Goal: Task Accomplishment & Management: Manage account settings

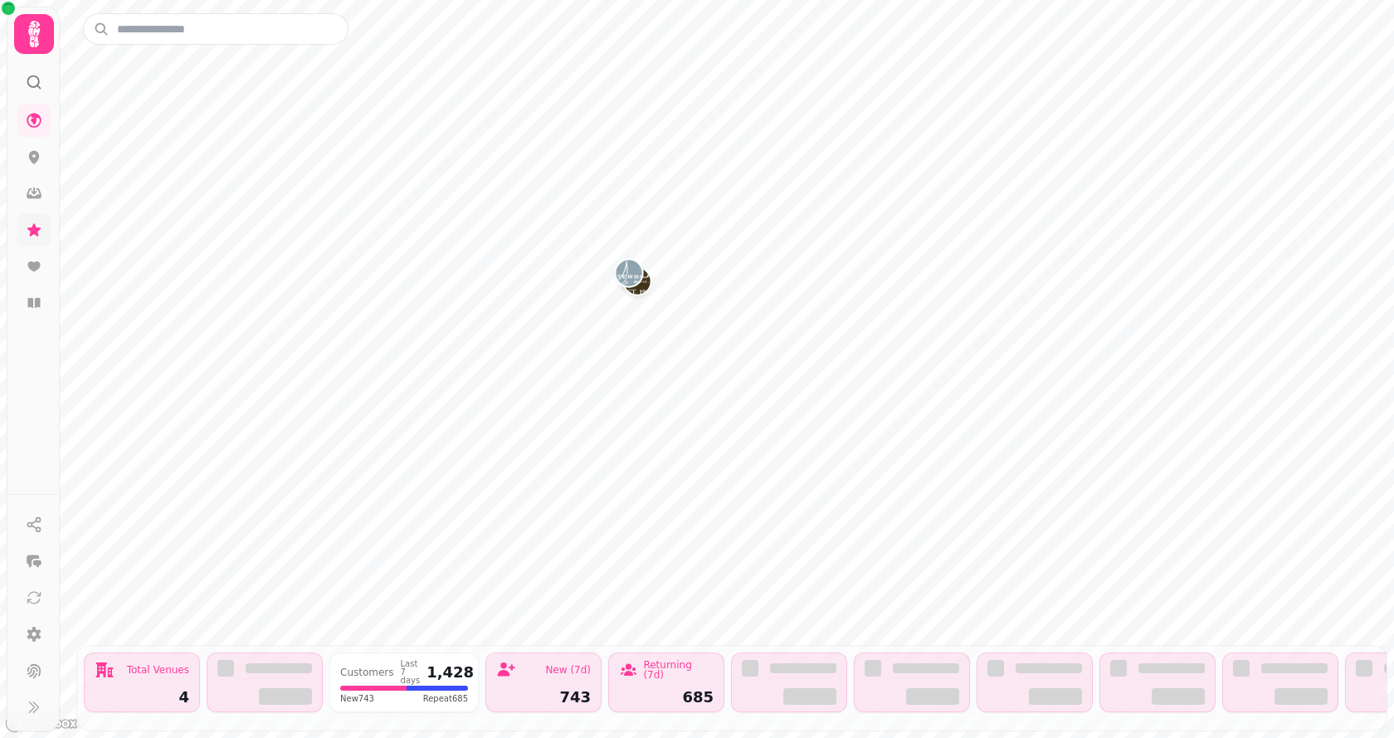
click at [44, 234] on link at bounding box center [33, 229] width 33 height 33
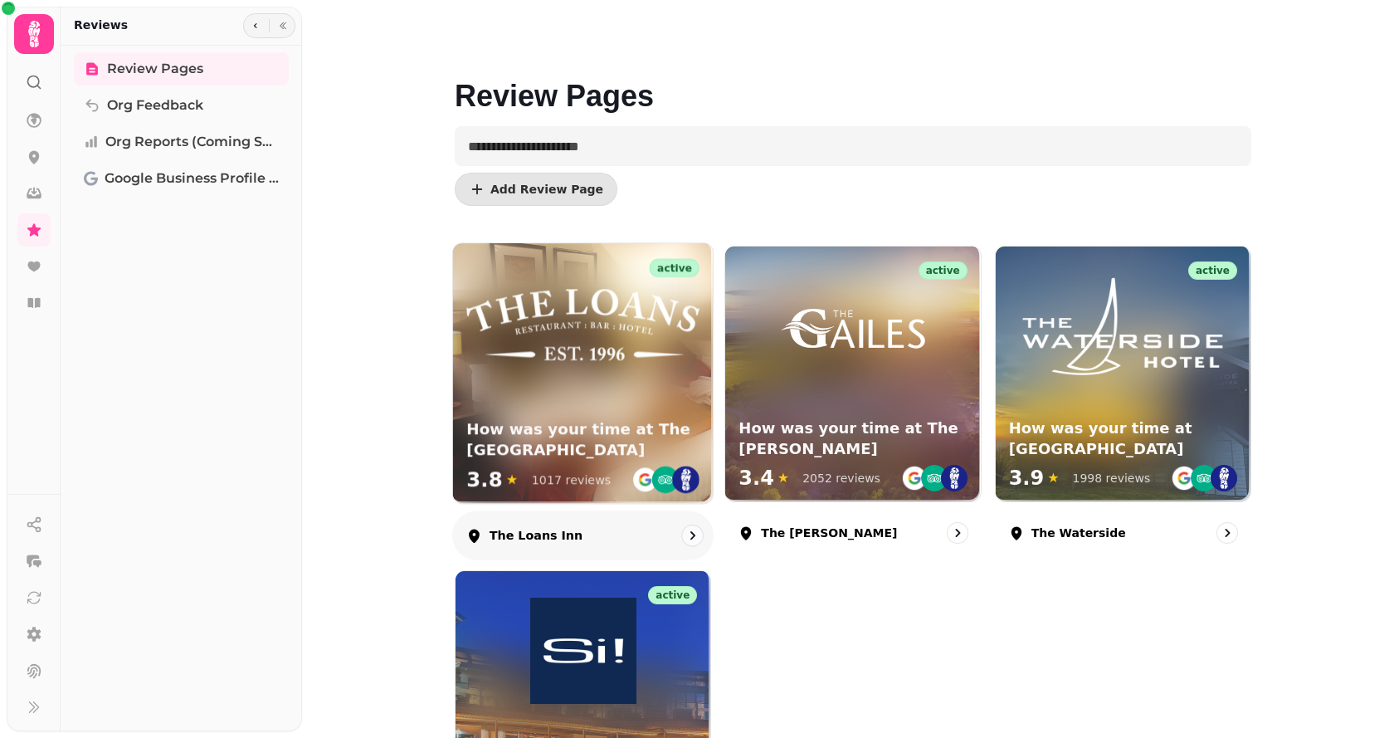
click at [514, 402] on div "active How was your time at The [GEOGRAPHIC_DATA] 3.8 ★ 1017 reviews" at bounding box center [583, 373] width 260 height 260
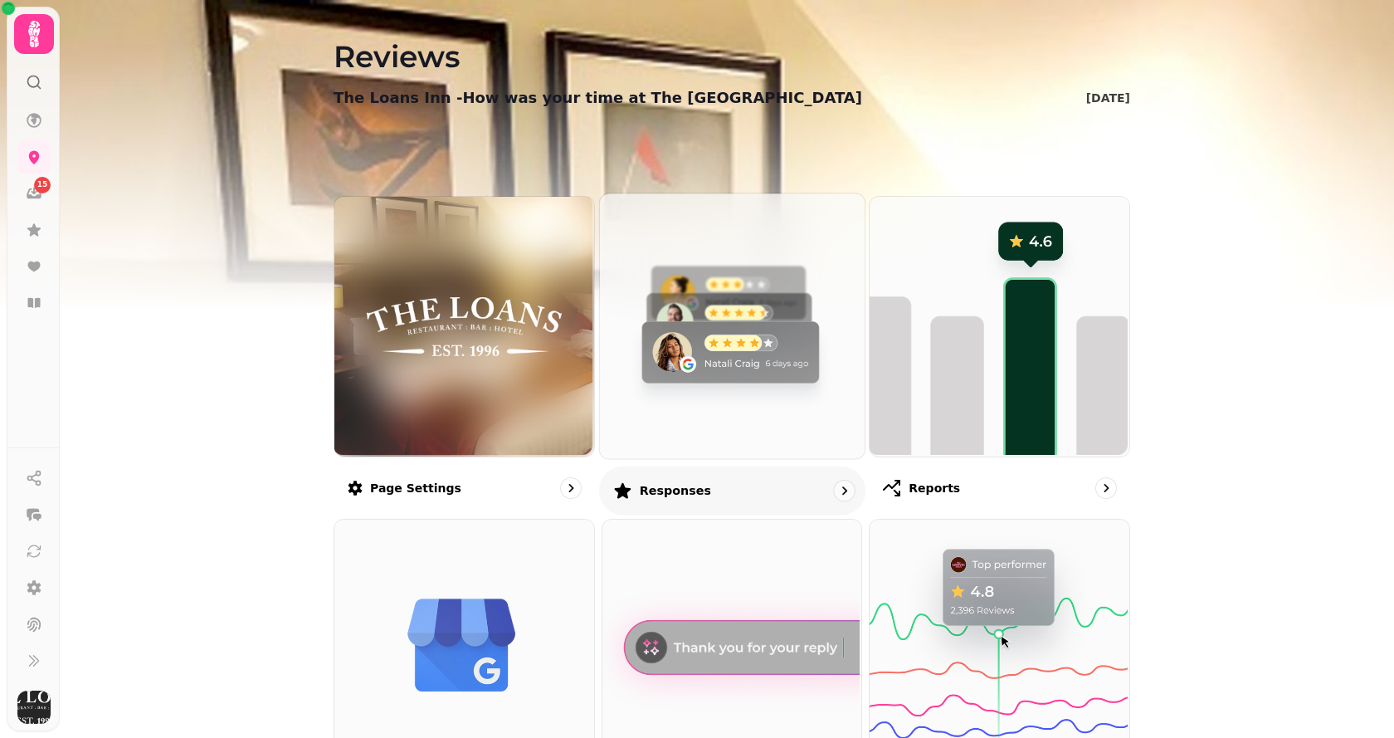
click at [710, 373] on img at bounding box center [729, 324] width 265 height 265
